Goal: Task Accomplishment & Management: Use online tool/utility

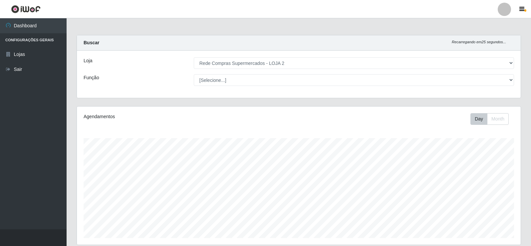
select select "161"
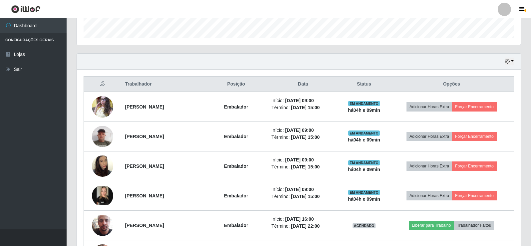
scroll to position [233, 0]
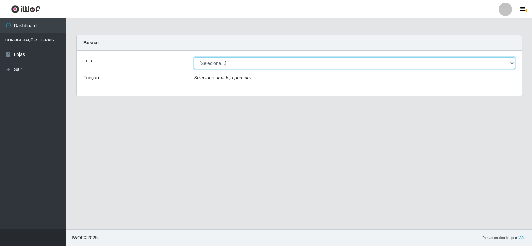
click at [215, 63] on select "[Selecione...] Rede Compras Supermercados - LOJA 2" at bounding box center [354, 63] width 321 height 12
select select "161"
click at [194, 57] on select "[Selecione...] Rede Compras Supermercados - LOJA 2" at bounding box center [354, 63] width 321 height 12
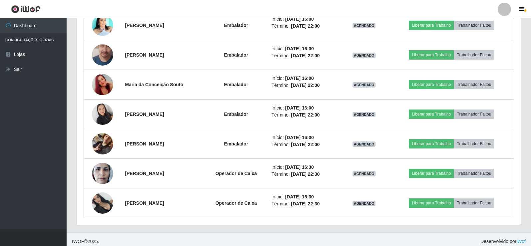
scroll to position [492, 0]
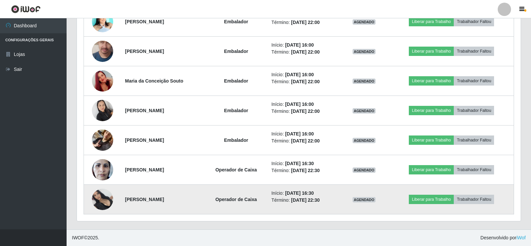
click at [102, 196] on img at bounding box center [102, 199] width 21 height 21
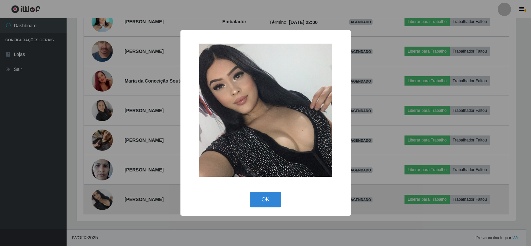
scroll to position [138, 440]
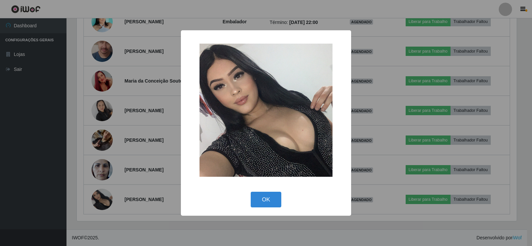
click at [160, 126] on div "× OK Cancel" at bounding box center [266, 123] width 532 height 246
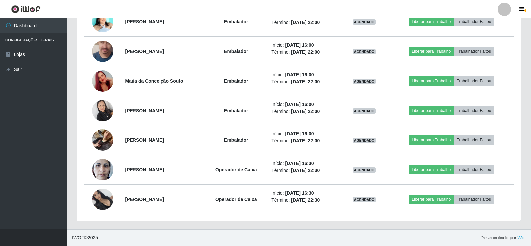
scroll to position [138, 444]
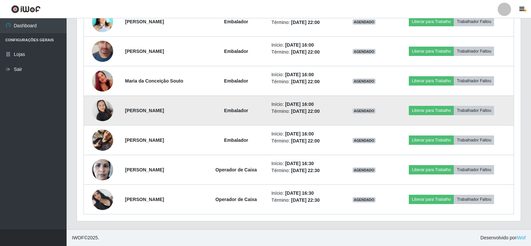
click at [106, 105] on img at bounding box center [102, 110] width 21 height 28
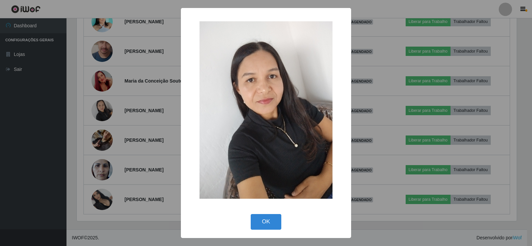
click at [106, 106] on div "× OK Cancel" at bounding box center [266, 123] width 532 height 246
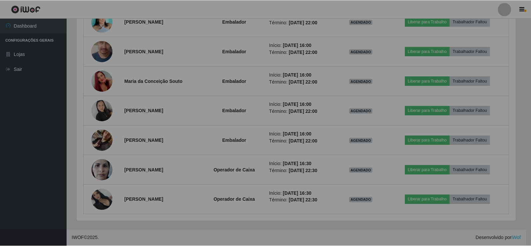
scroll to position [138, 444]
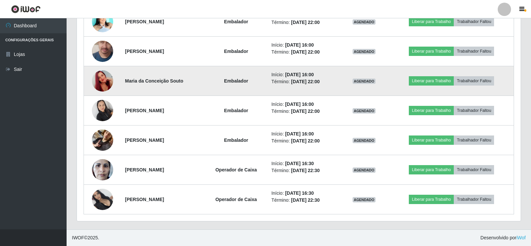
click at [102, 78] on img at bounding box center [102, 81] width 21 height 38
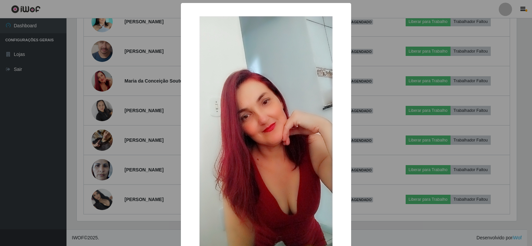
drag, startPoint x: 115, startPoint y: 83, endPoint x: 119, endPoint y: 84, distance: 3.7
click at [116, 84] on div "× OK Cancel" at bounding box center [266, 123] width 532 height 246
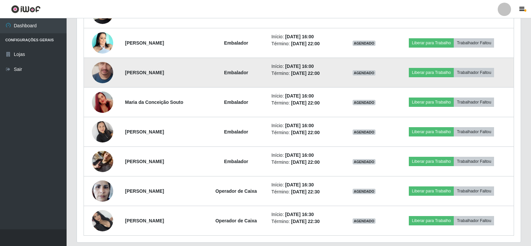
scroll to position [459, 0]
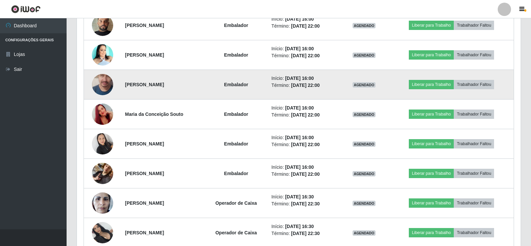
click at [105, 87] on img at bounding box center [102, 84] width 21 height 49
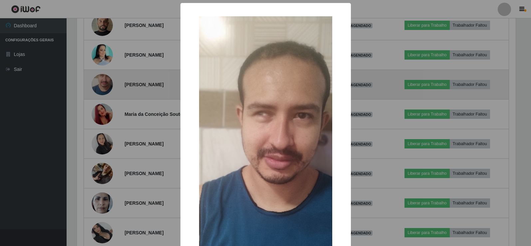
scroll to position [138, 440]
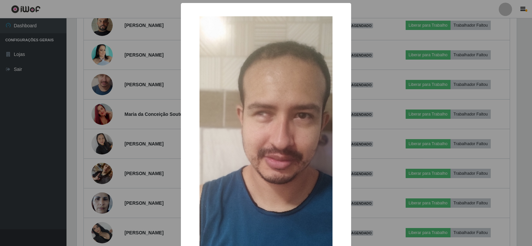
click at [115, 92] on div "× OK Cancel" at bounding box center [266, 123] width 532 height 246
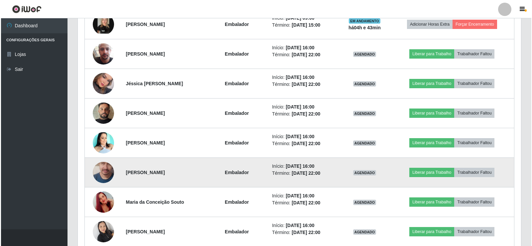
scroll to position [359, 0]
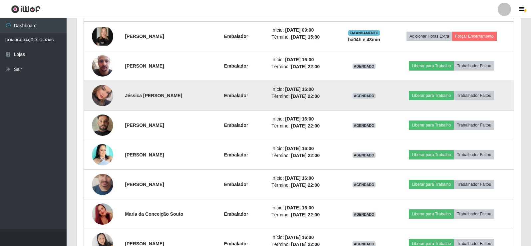
click at [106, 99] on img at bounding box center [102, 96] width 21 height 30
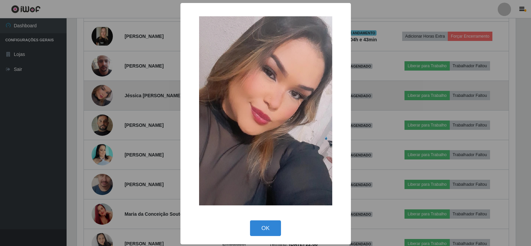
scroll to position [138, 440]
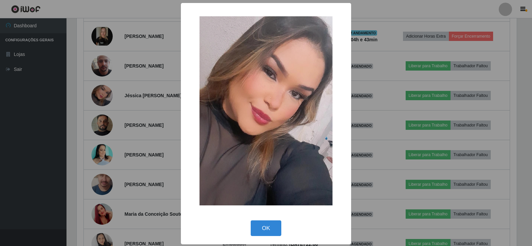
click at [142, 92] on div "× OK Cancel" at bounding box center [266, 123] width 532 height 246
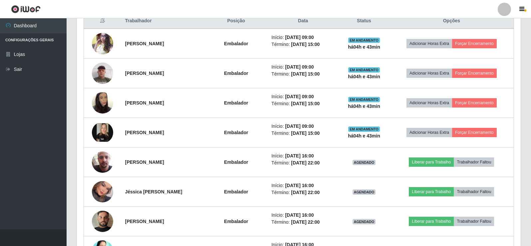
scroll to position [259, 0]
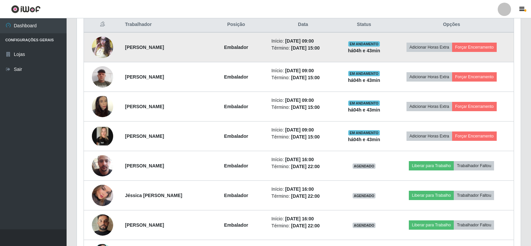
click at [99, 49] on img at bounding box center [102, 47] width 21 height 28
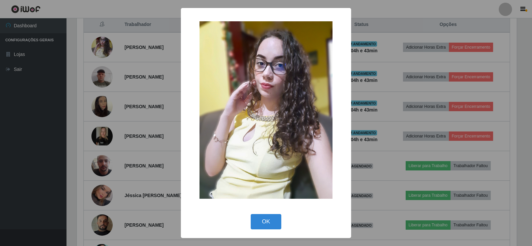
click at [125, 69] on div "× OK Cancel" at bounding box center [266, 123] width 532 height 246
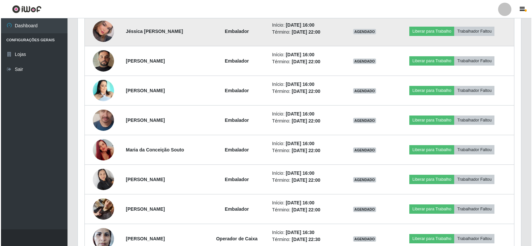
scroll to position [259, 0]
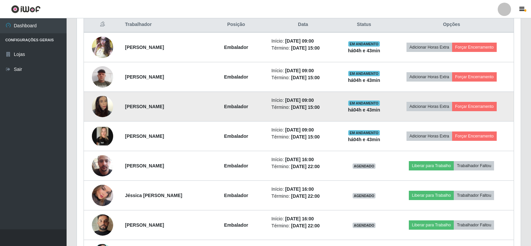
click at [100, 100] on img at bounding box center [102, 107] width 21 height 38
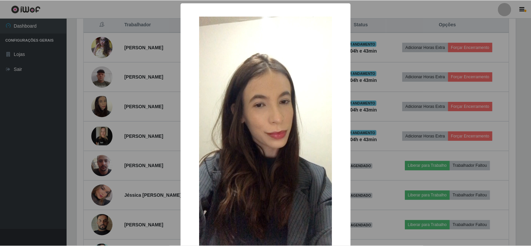
scroll to position [0, 0]
click at [105, 99] on div "× OK Cancel" at bounding box center [266, 123] width 532 height 246
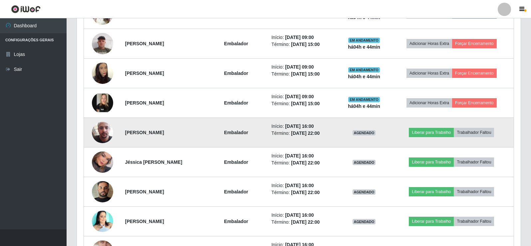
click at [101, 138] on img at bounding box center [102, 132] width 21 height 38
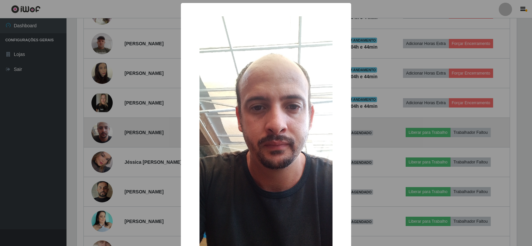
click at [101, 138] on div "× OK Cancel" at bounding box center [266, 123] width 532 height 246
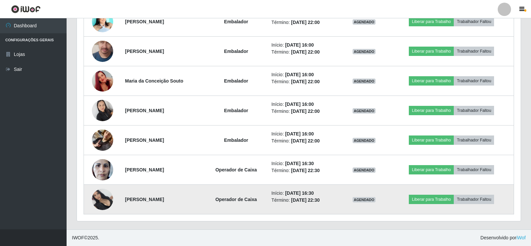
click at [100, 191] on img at bounding box center [102, 199] width 21 height 21
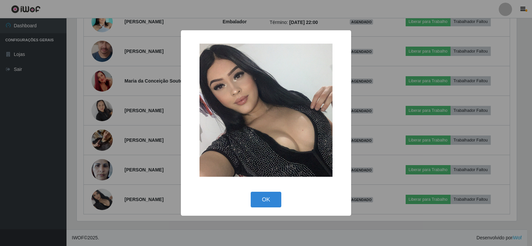
click at [122, 109] on div "× OK Cancel" at bounding box center [266, 123] width 532 height 246
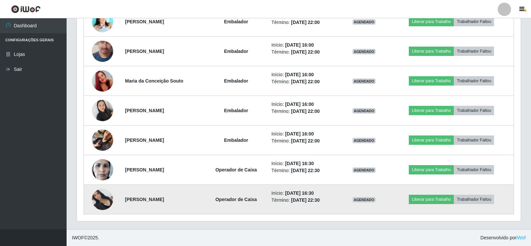
click at [99, 190] on img at bounding box center [102, 199] width 21 height 21
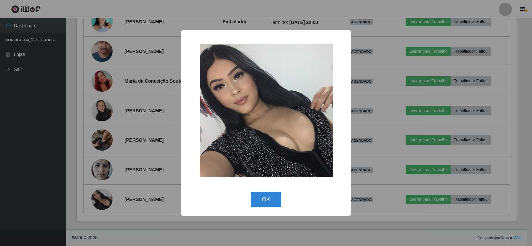
click at [128, 127] on div "× OK Cancel" at bounding box center [266, 123] width 532 height 246
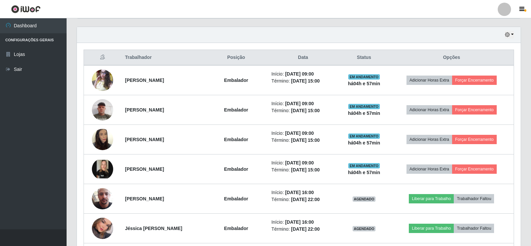
scroll to position [226, 0]
